Goal: Navigation & Orientation: Find specific page/section

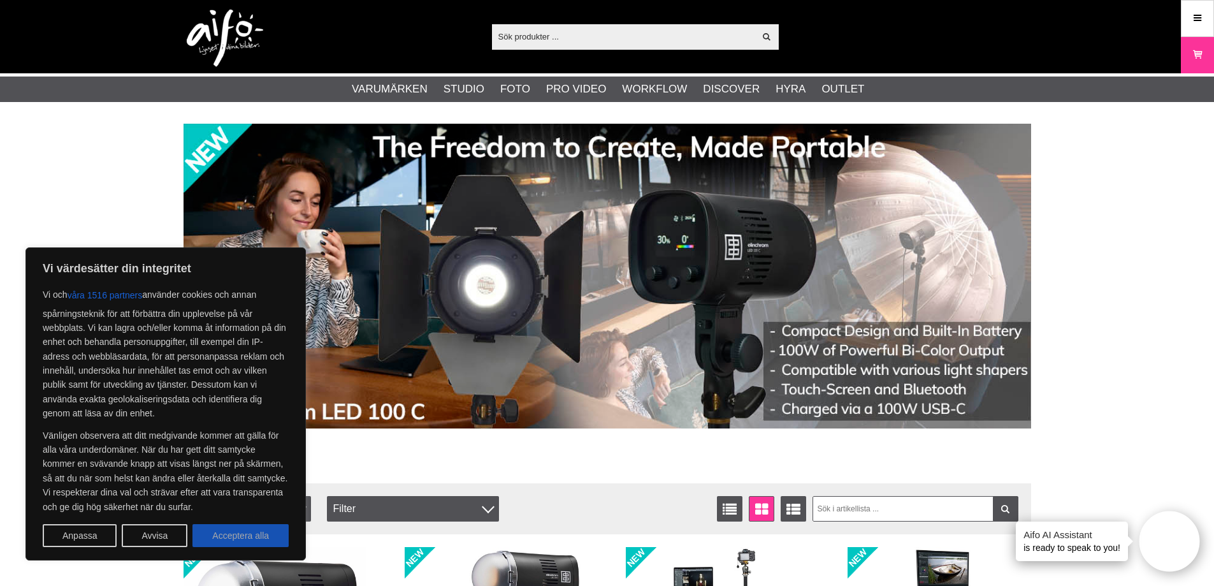
click at [257, 533] on button "Acceptera alla" at bounding box center [240, 535] width 96 height 23
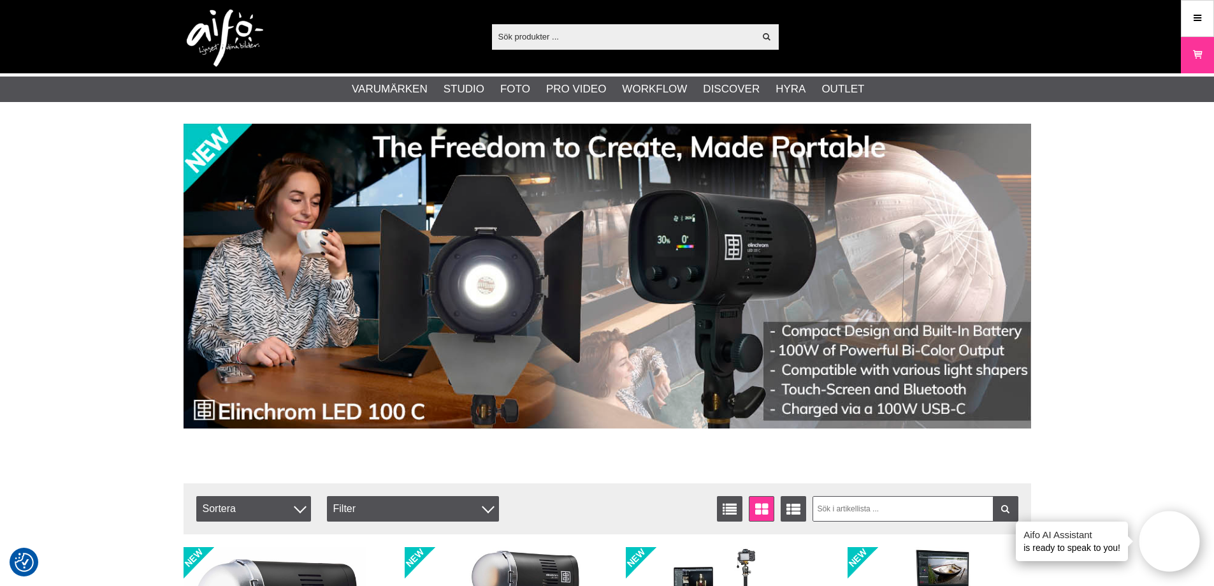
checkbox input "true"
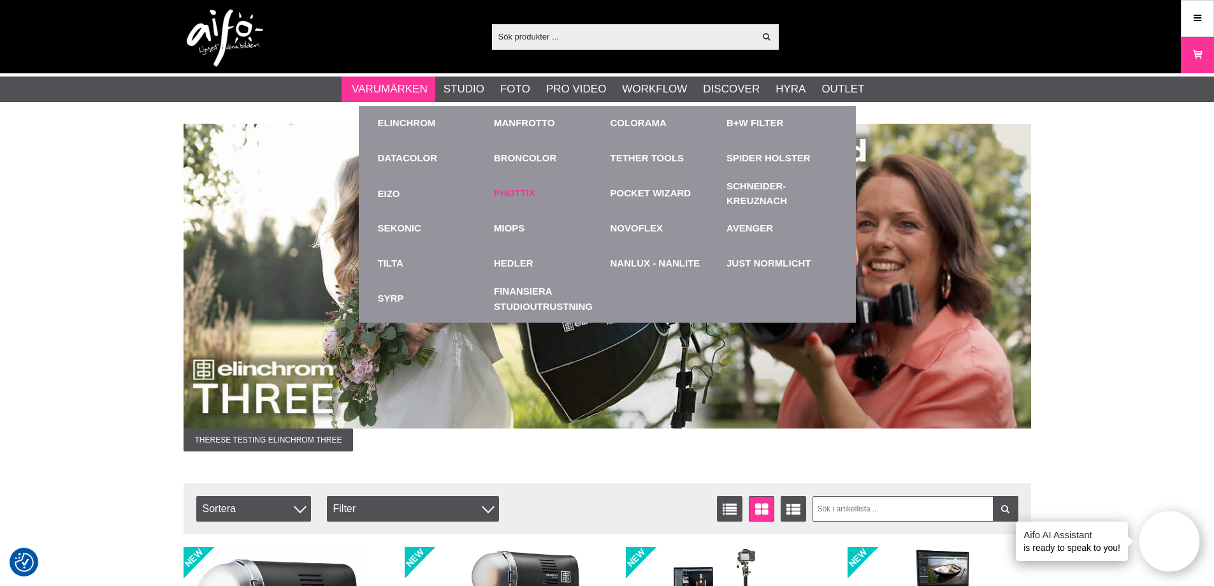
click at [499, 186] on link "Phottix" at bounding box center [514, 193] width 41 height 15
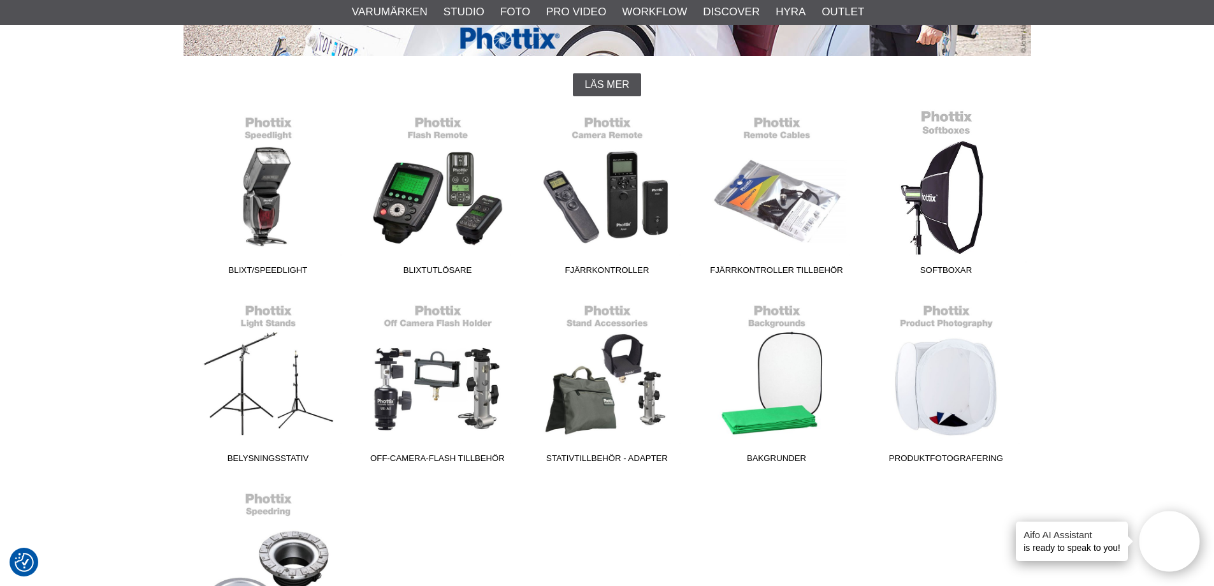
scroll to position [382, 0]
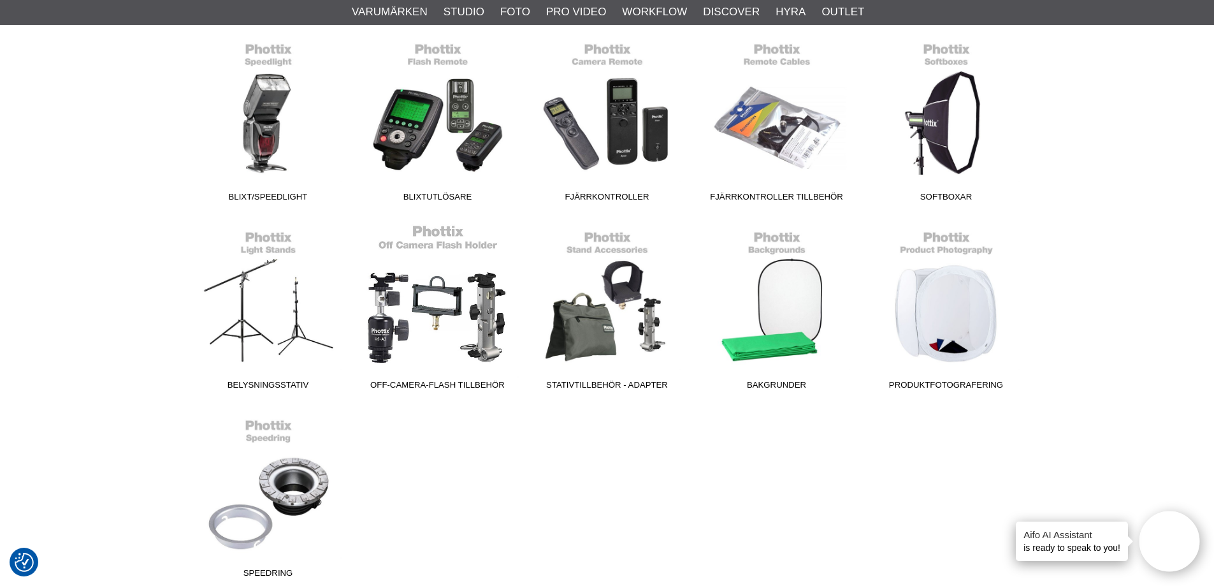
click at [417, 313] on link "Off-Camera-Flash tillbehör" at bounding box center [437, 310] width 169 height 172
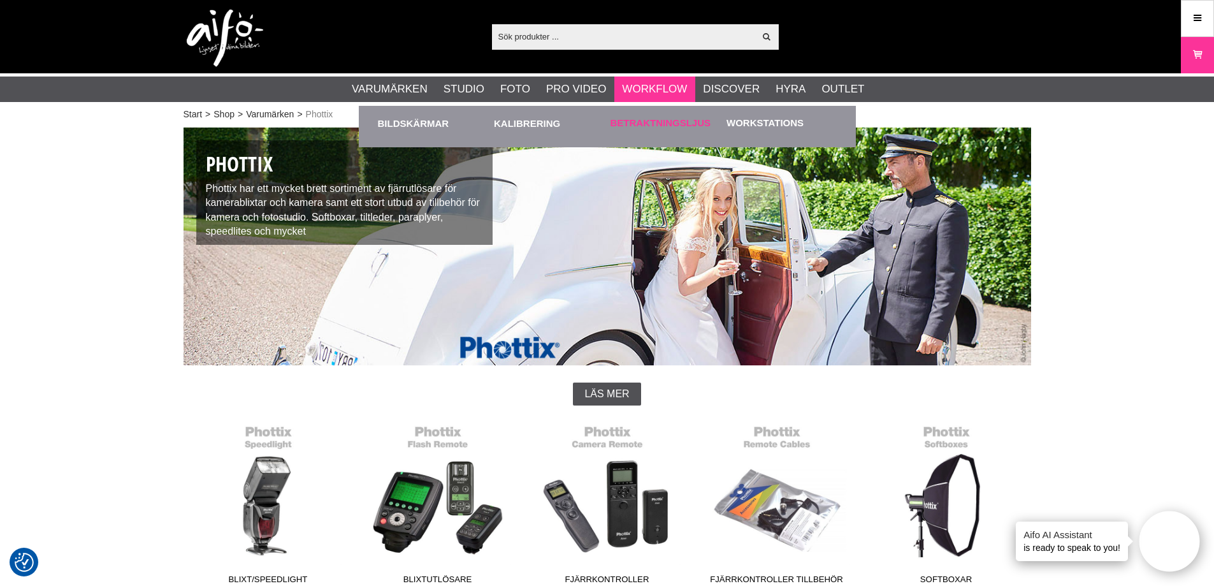
click at [658, 119] on link "Betraktningsljus" at bounding box center [660, 123] width 101 height 15
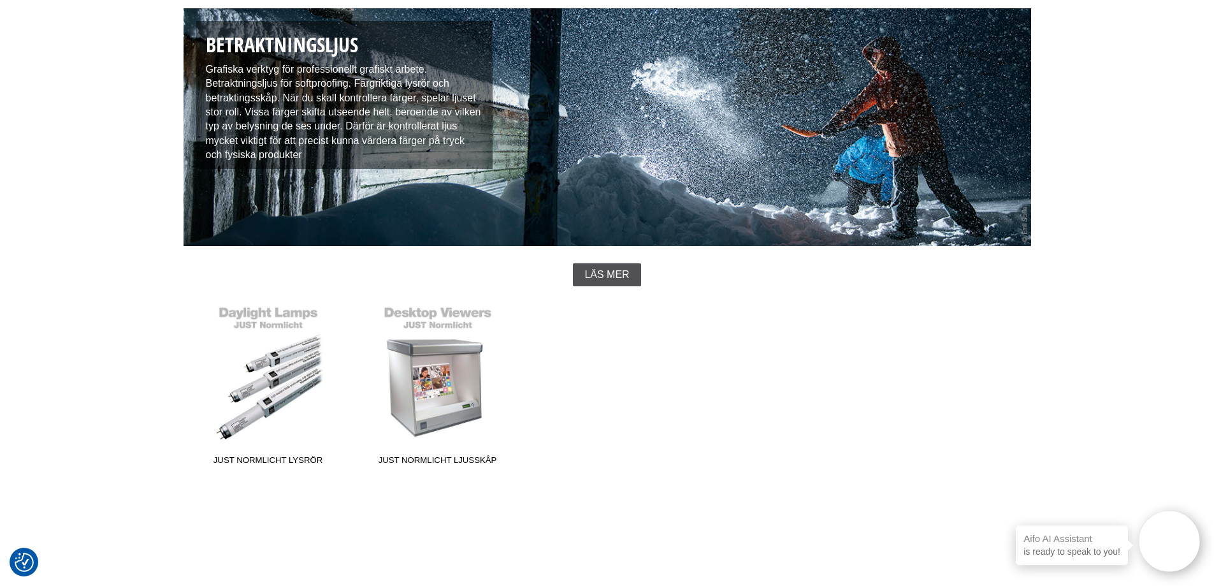
scroll to position [255, 0]
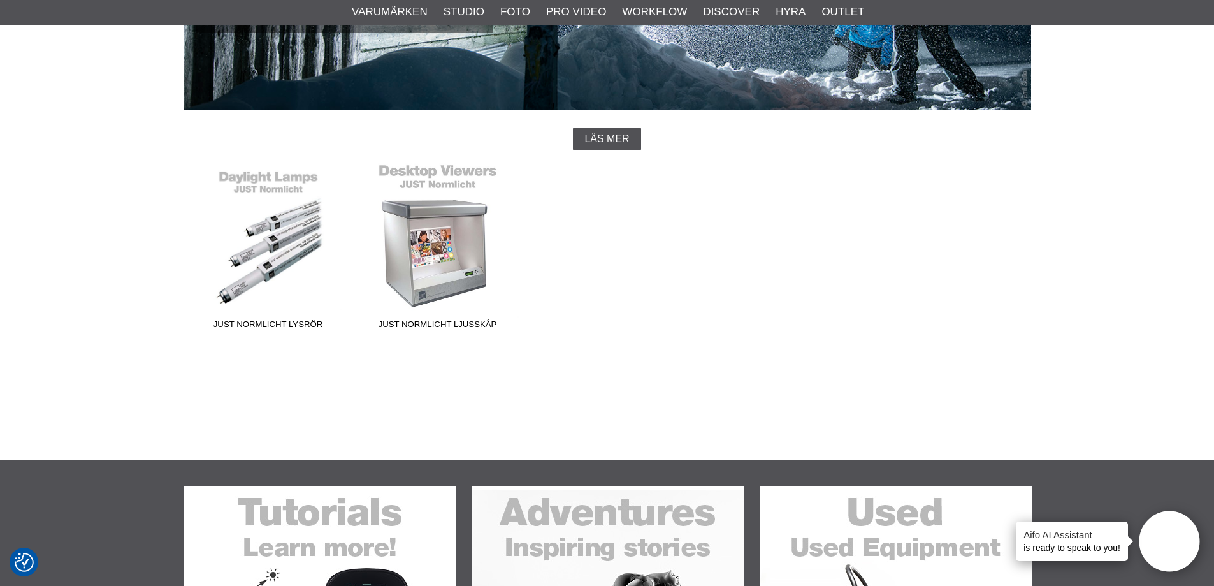
click at [429, 259] on link "JUST Normlicht Ljusskåp" at bounding box center [437, 249] width 169 height 172
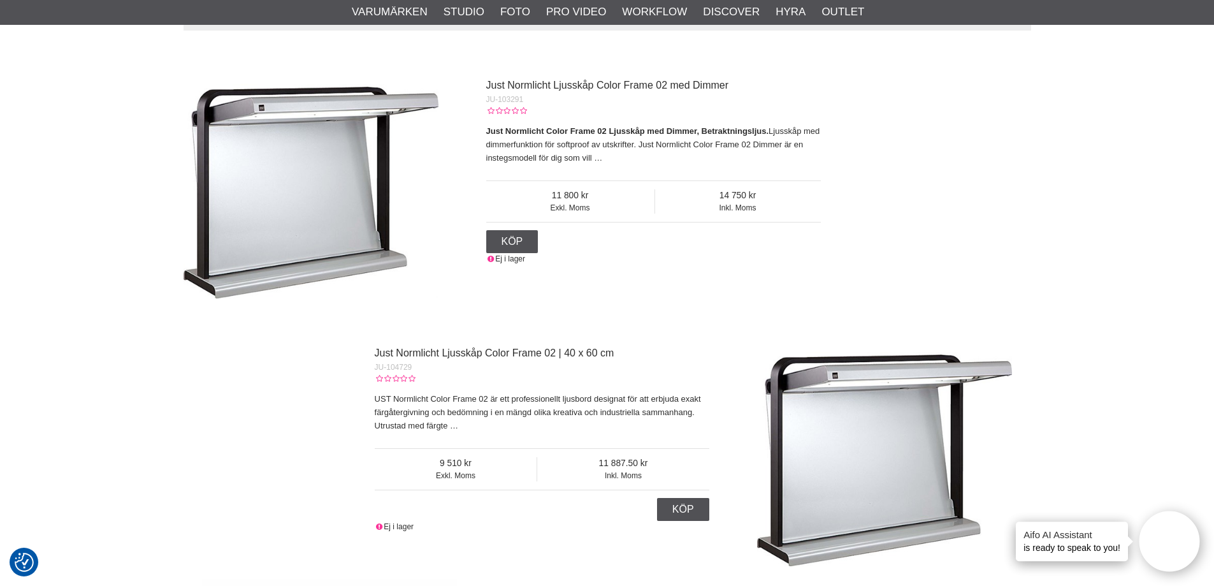
scroll to position [319, 0]
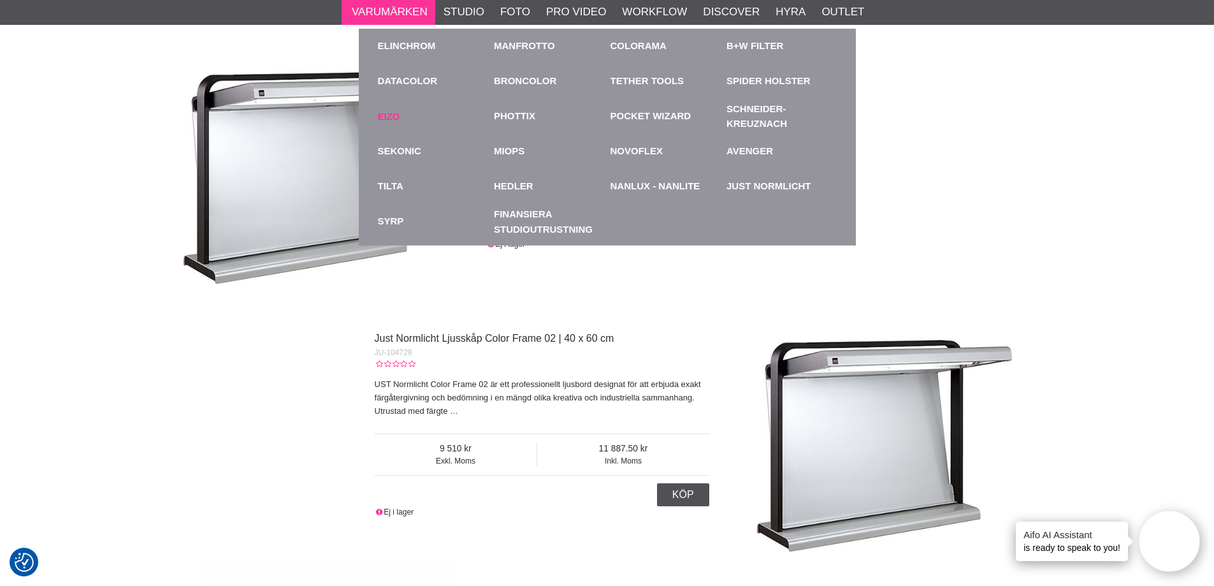
click at [395, 117] on link "EIZO" at bounding box center [433, 116] width 110 height 35
